Goal: Task Accomplishment & Management: Manage account settings

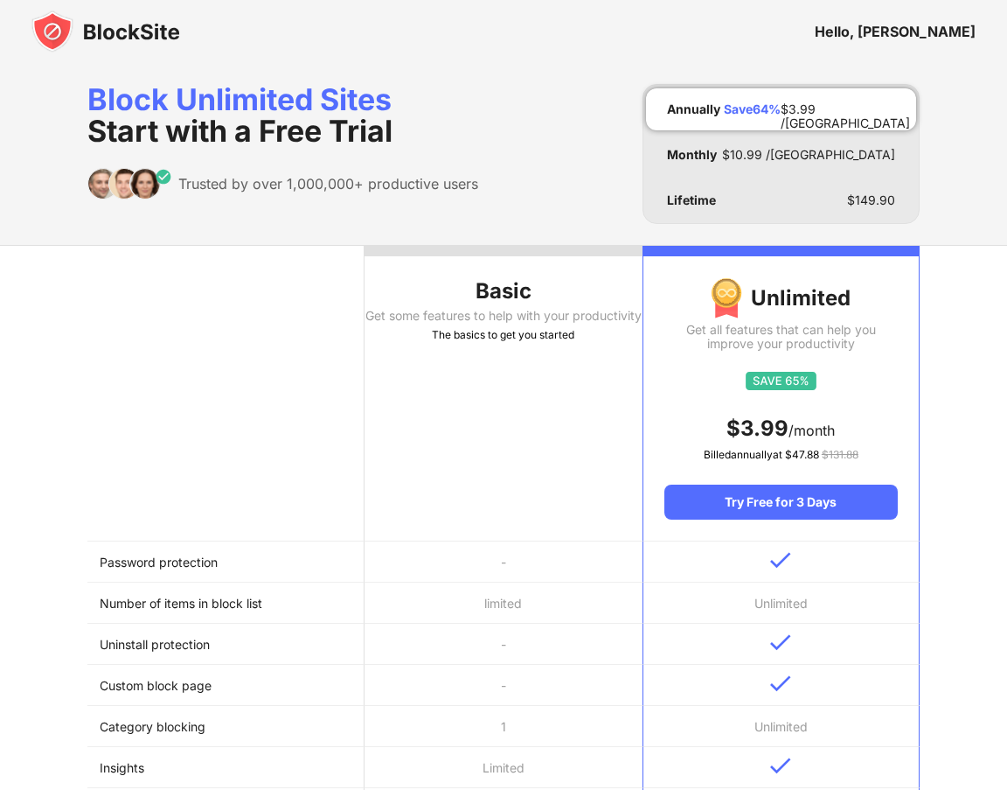
click at [70, 24] on img at bounding box center [105, 31] width 149 height 42
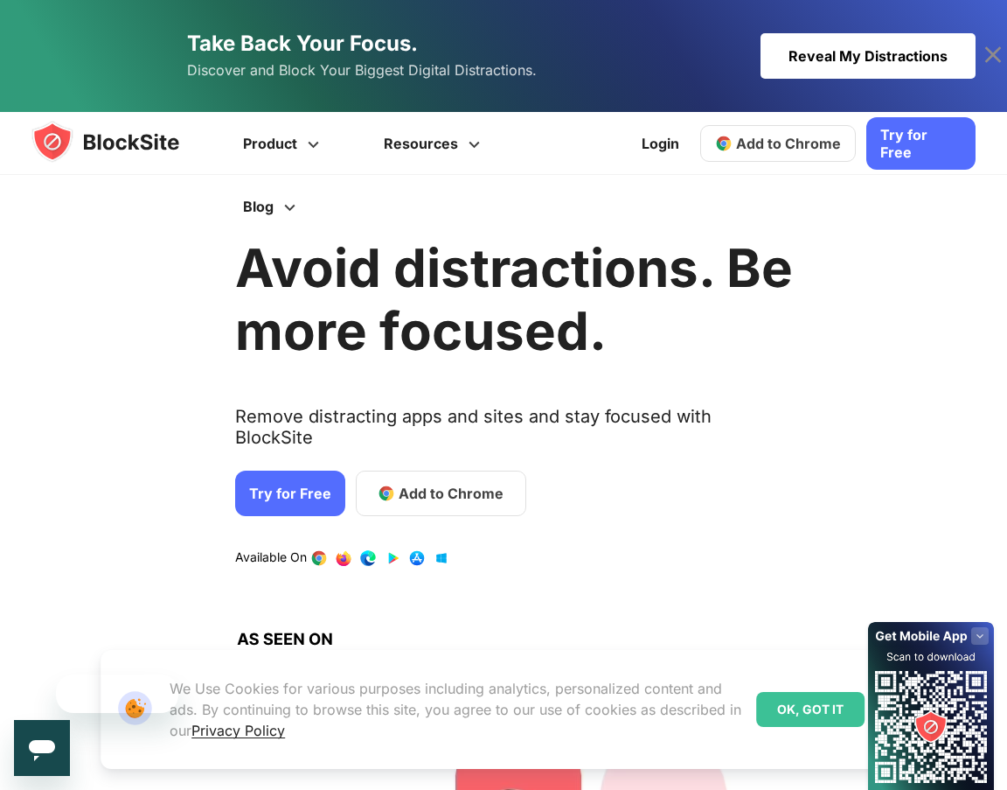
drag, startPoint x: 783, startPoint y: 709, endPoint x: 466, endPoint y: 461, distance: 402.4
click at [783, 709] on div "OK, GOT IT" at bounding box center [810, 709] width 108 height 35
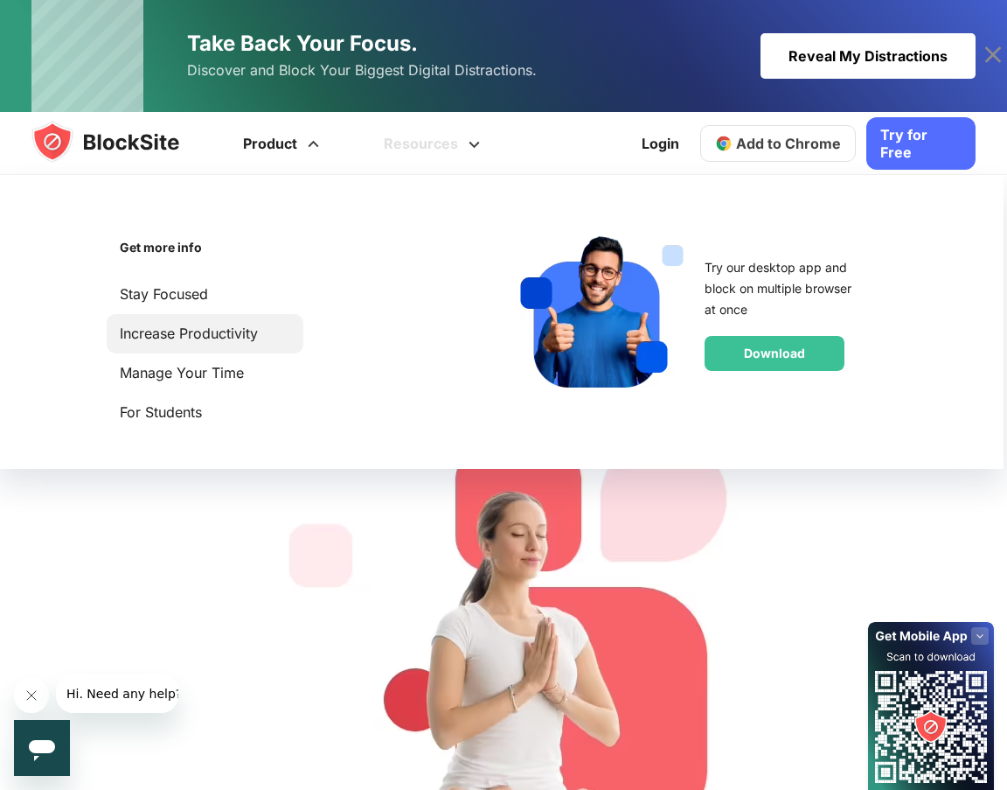
scroll to position [350, 0]
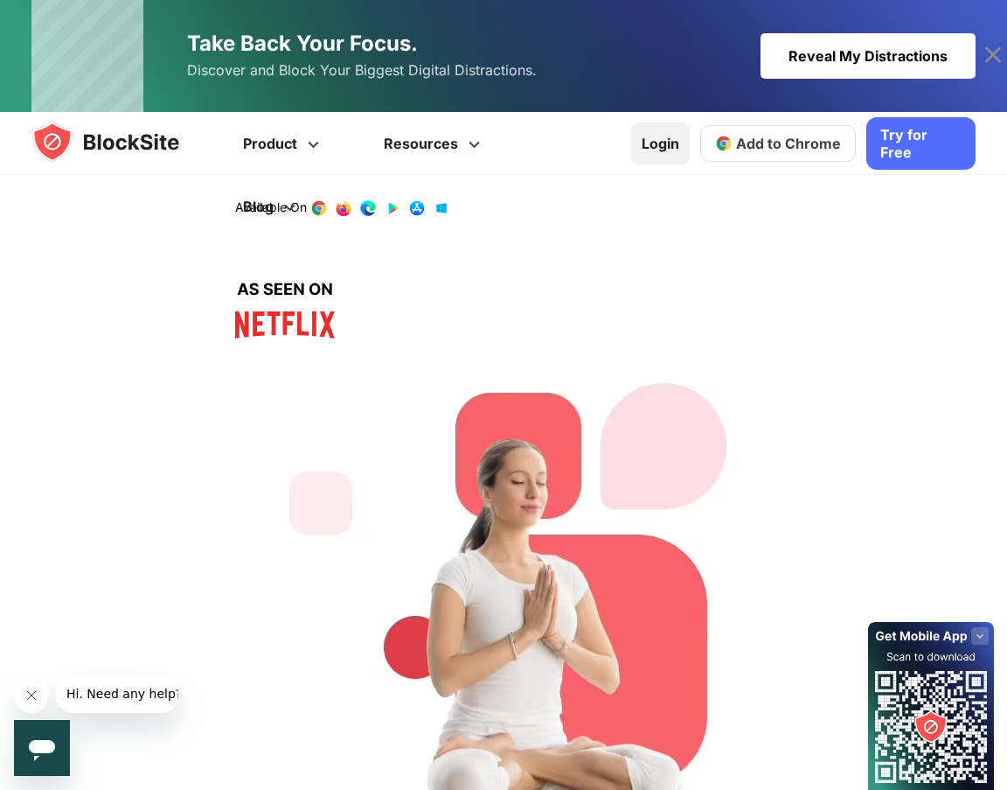
click at [679, 143] on link "Login" at bounding box center [660, 143] width 59 height 42
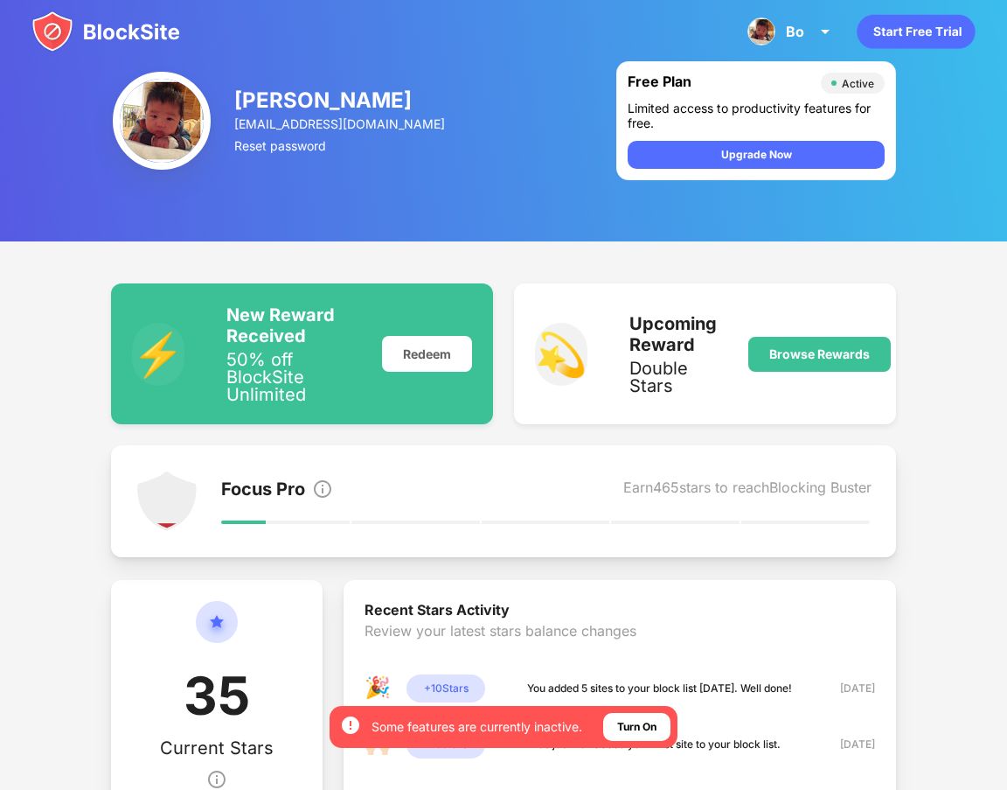
click at [125, 43] on img at bounding box center [105, 31] width 149 height 42
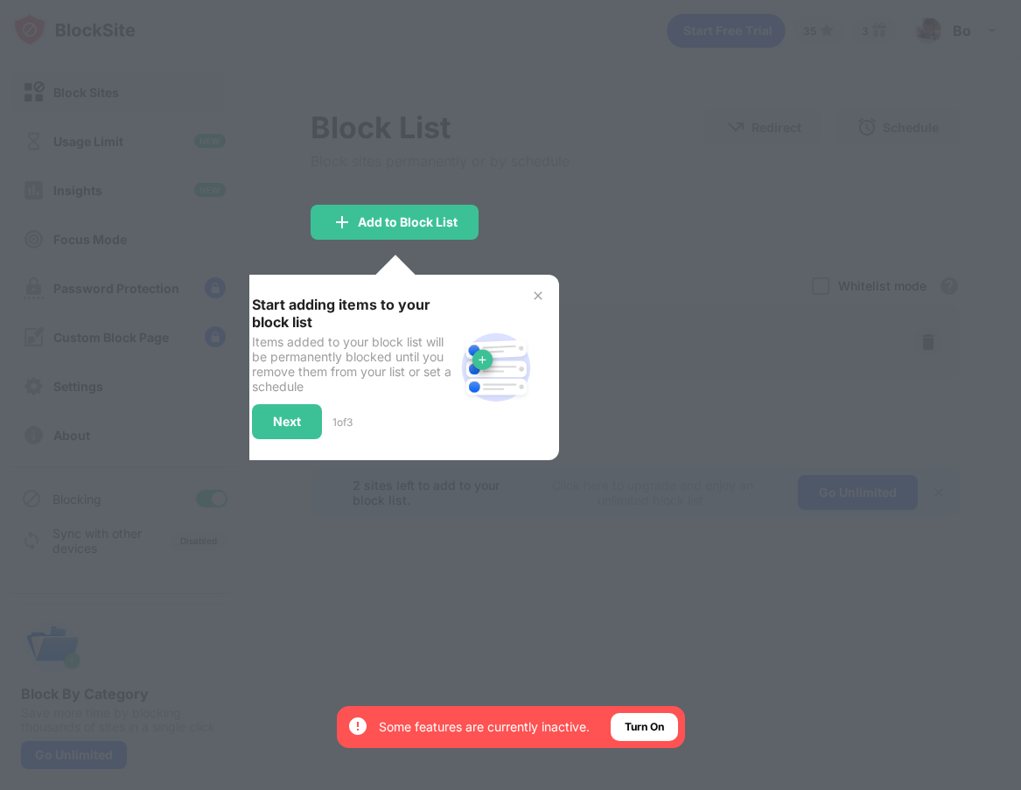
click at [309, 492] on div at bounding box center [510, 395] width 1021 height 790
click at [293, 421] on div "Next" at bounding box center [287, 422] width 28 height 14
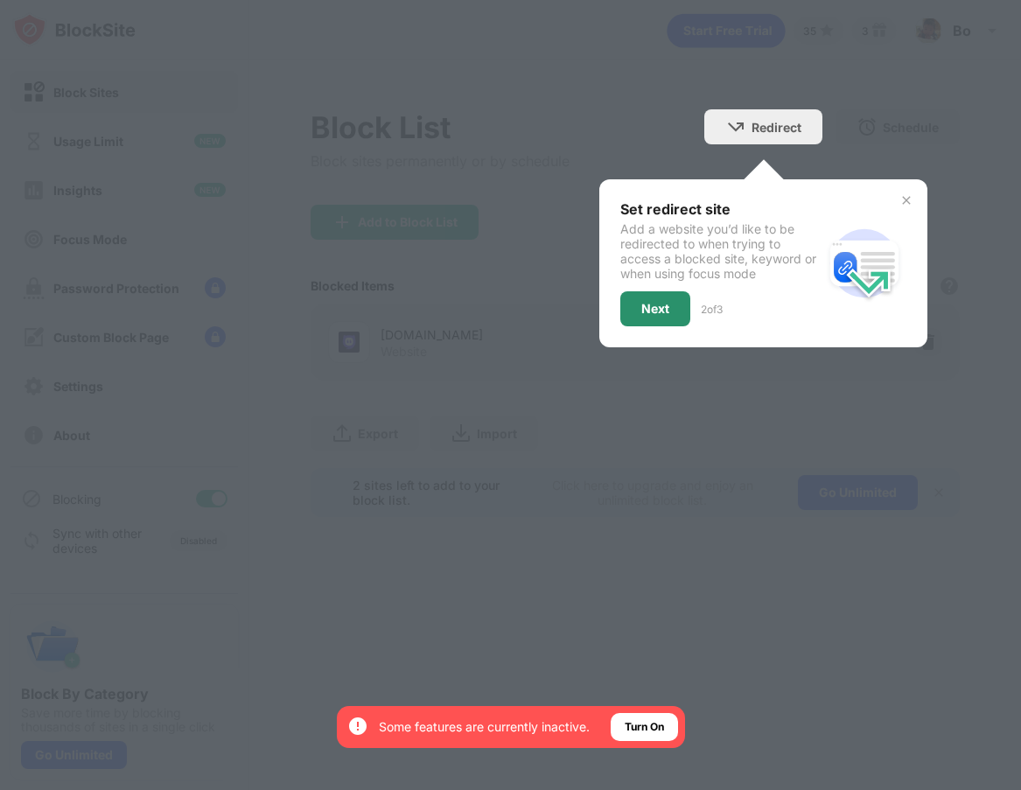
click at [661, 309] on div "Next" at bounding box center [655, 309] width 28 height 14
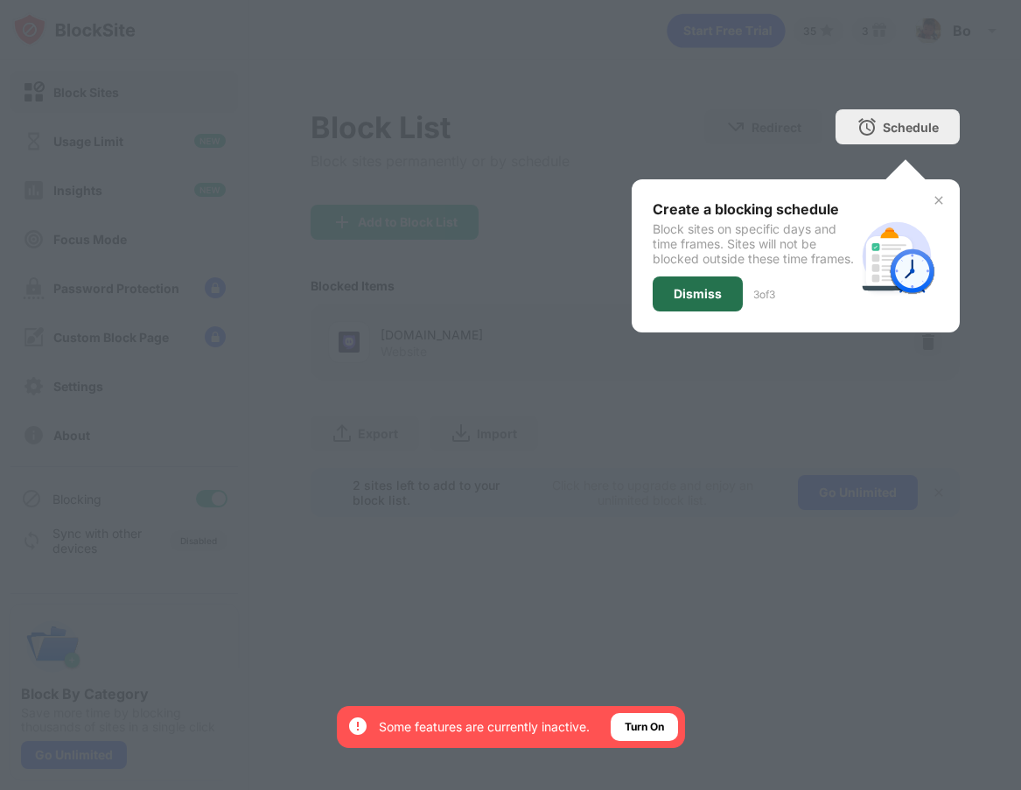
click at [661, 309] on div "Dismiss" at bounding box center [697, 293] width 90 height 35
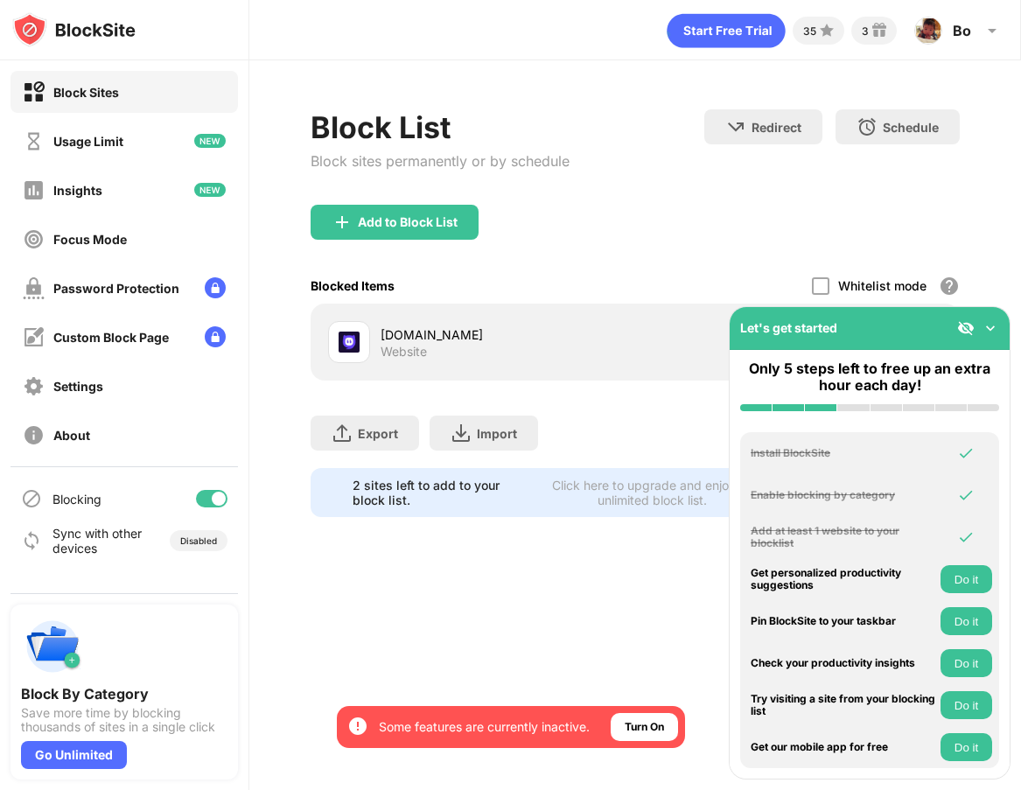
click at [211, 498] on div at bounding box center [211, 498] width 31 height 17
